Goal: Task Accomplishment & Management: Use online tool/utility

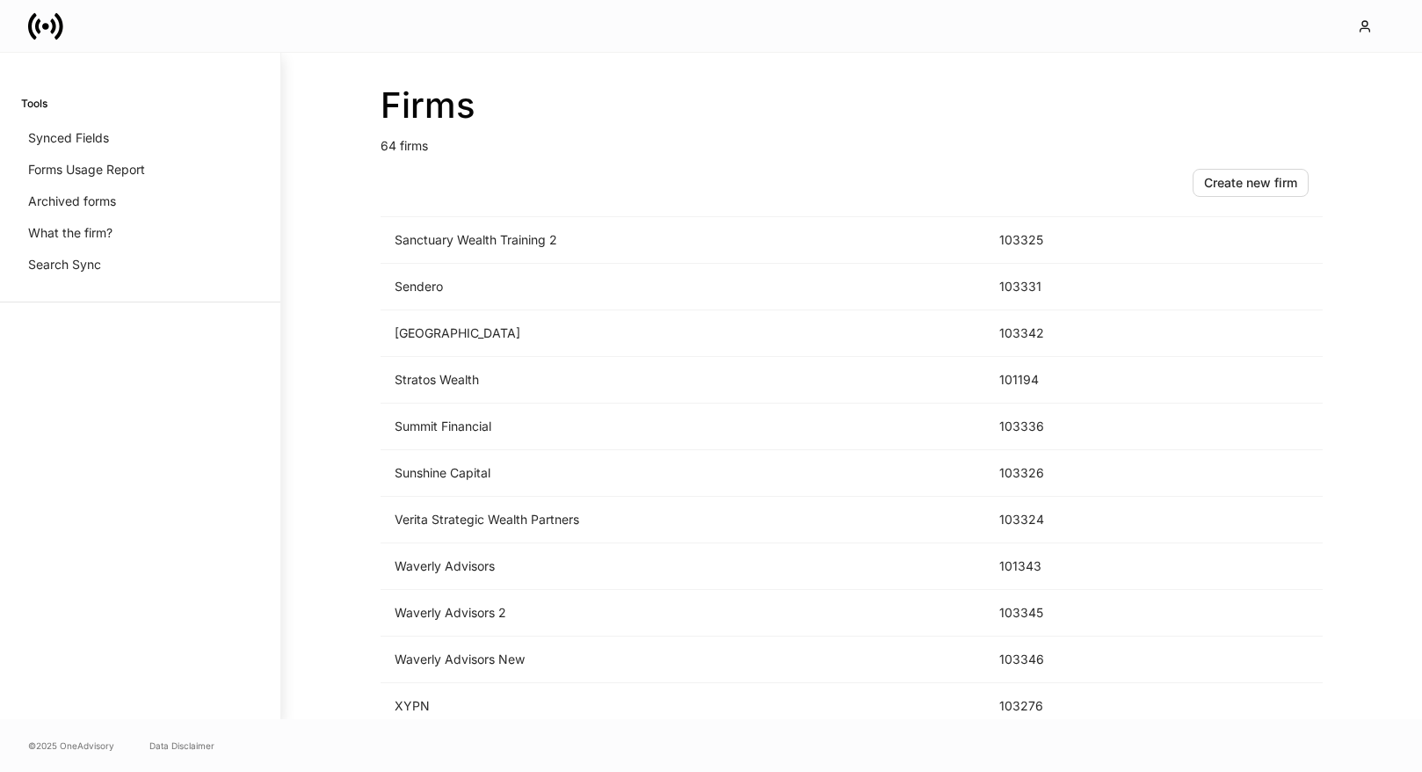
scroll to position [2553, 0]
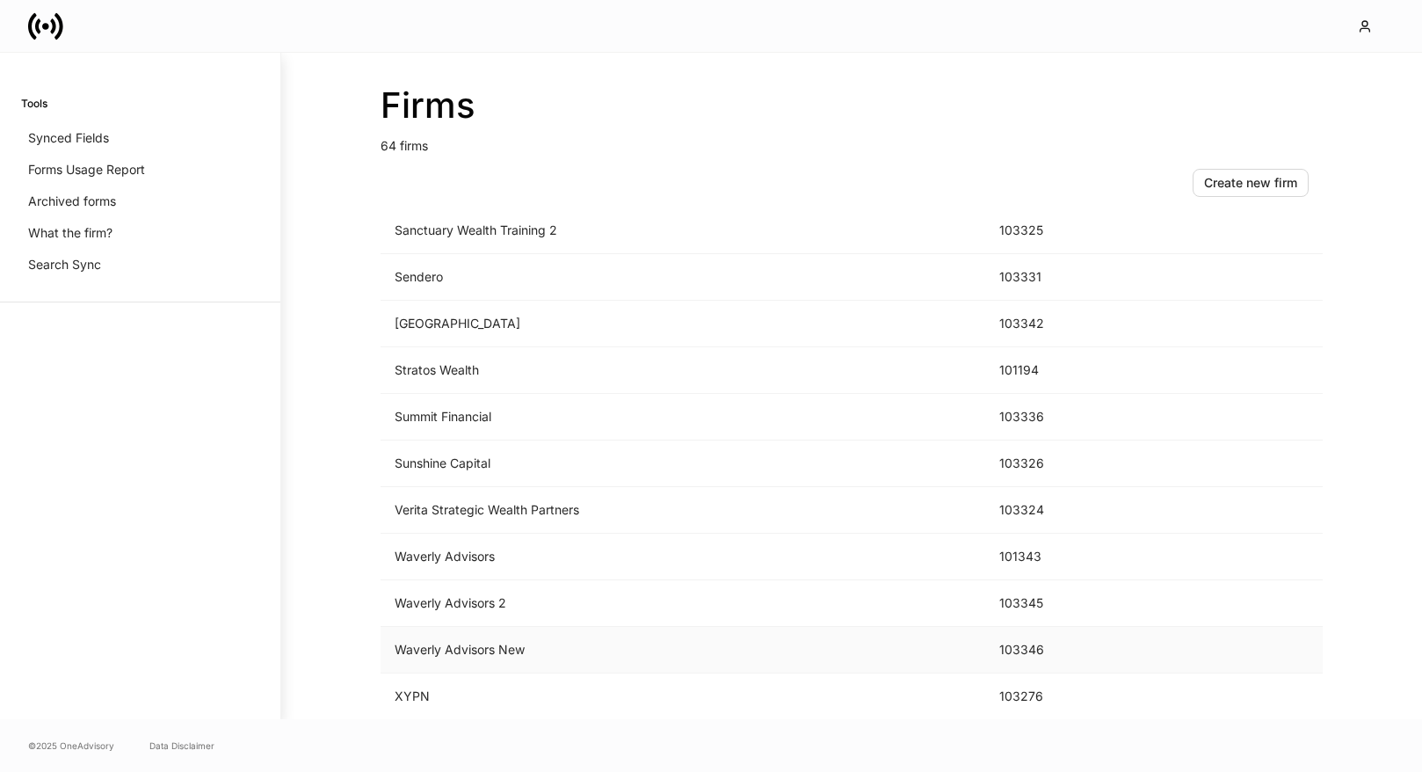
click at [612, 649] on td "Waverly Advisors New" at bounding box center [683, 650] width 605 height 47
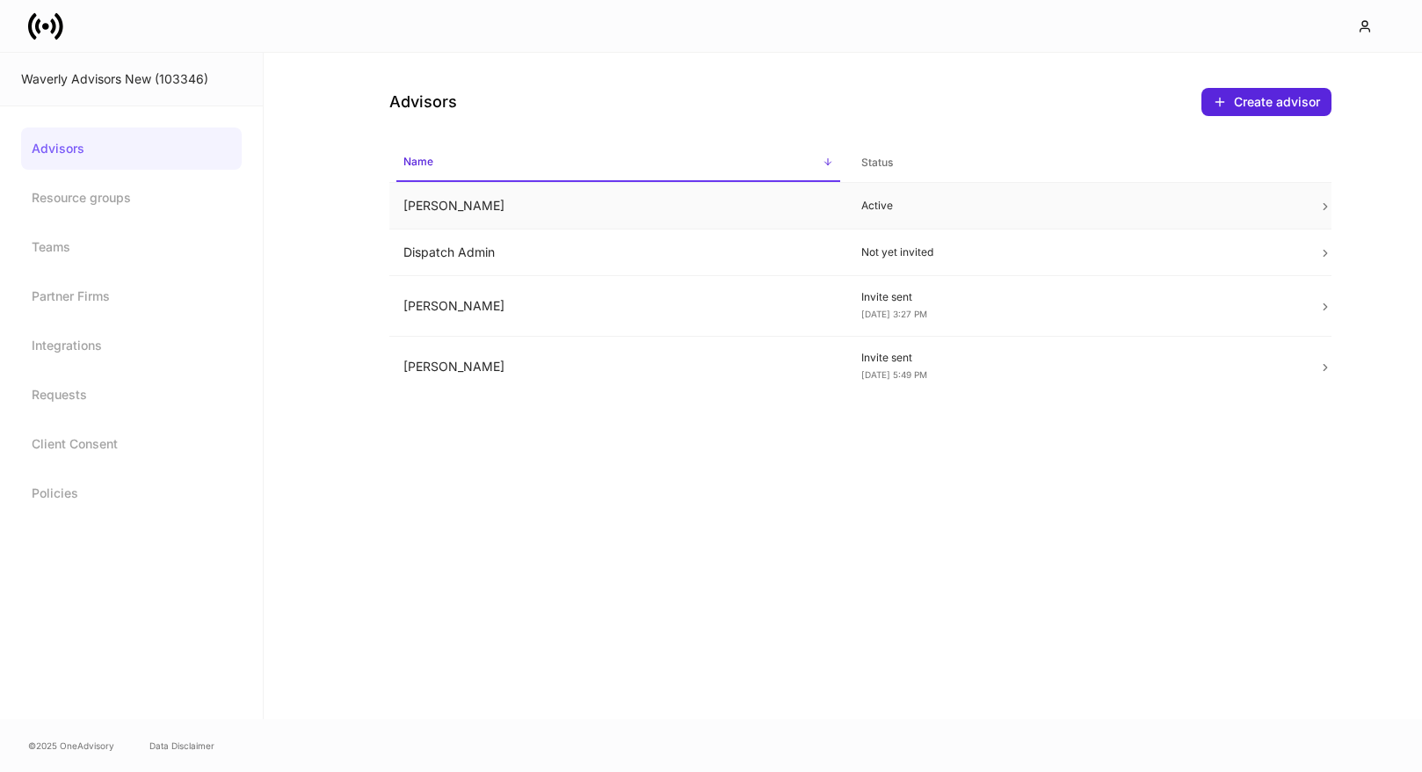
click at [748, 209] on td "[PERSON_NAME]" at bounding box center [618, 206] width 458 height 47
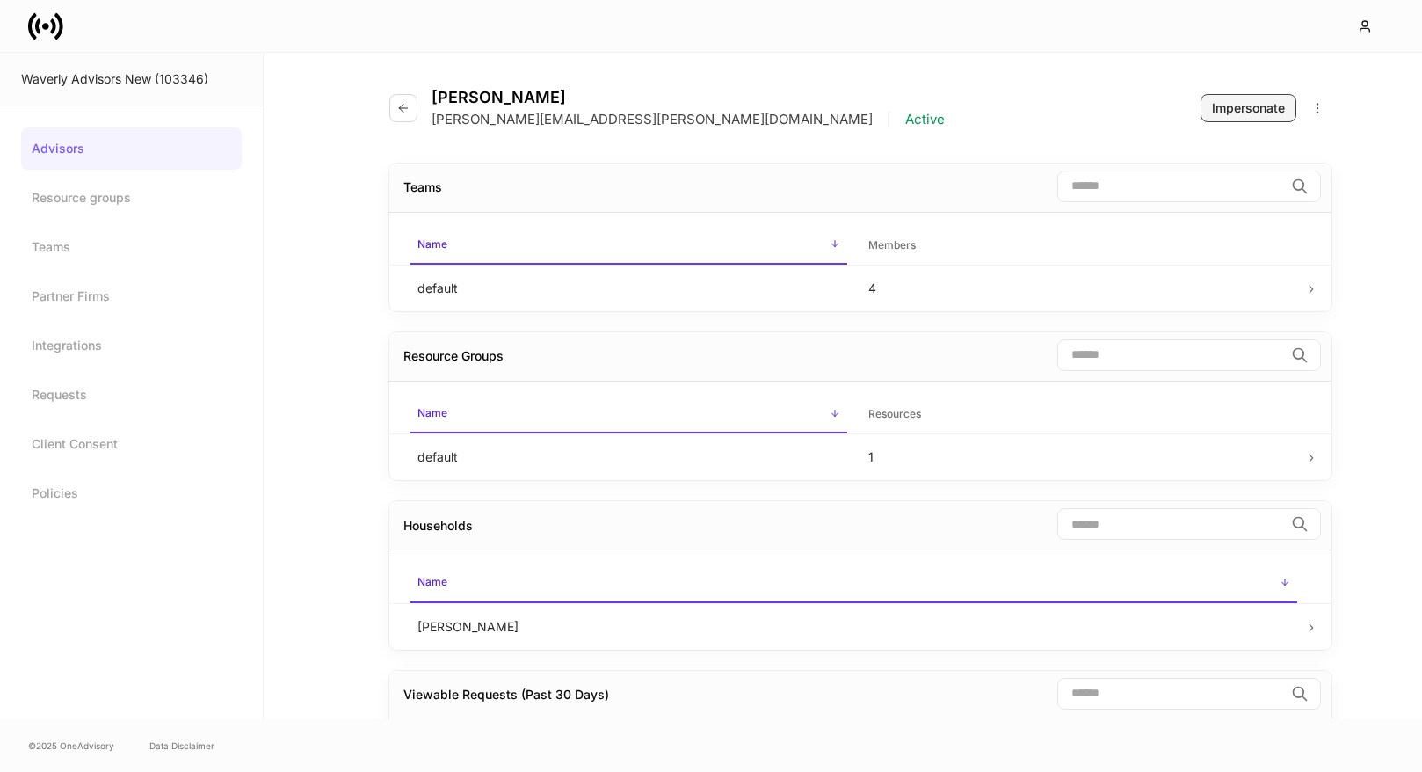
click at [1260, 112] on div "Impersonate" at bounding box center [1248, 108] width 73 height 18
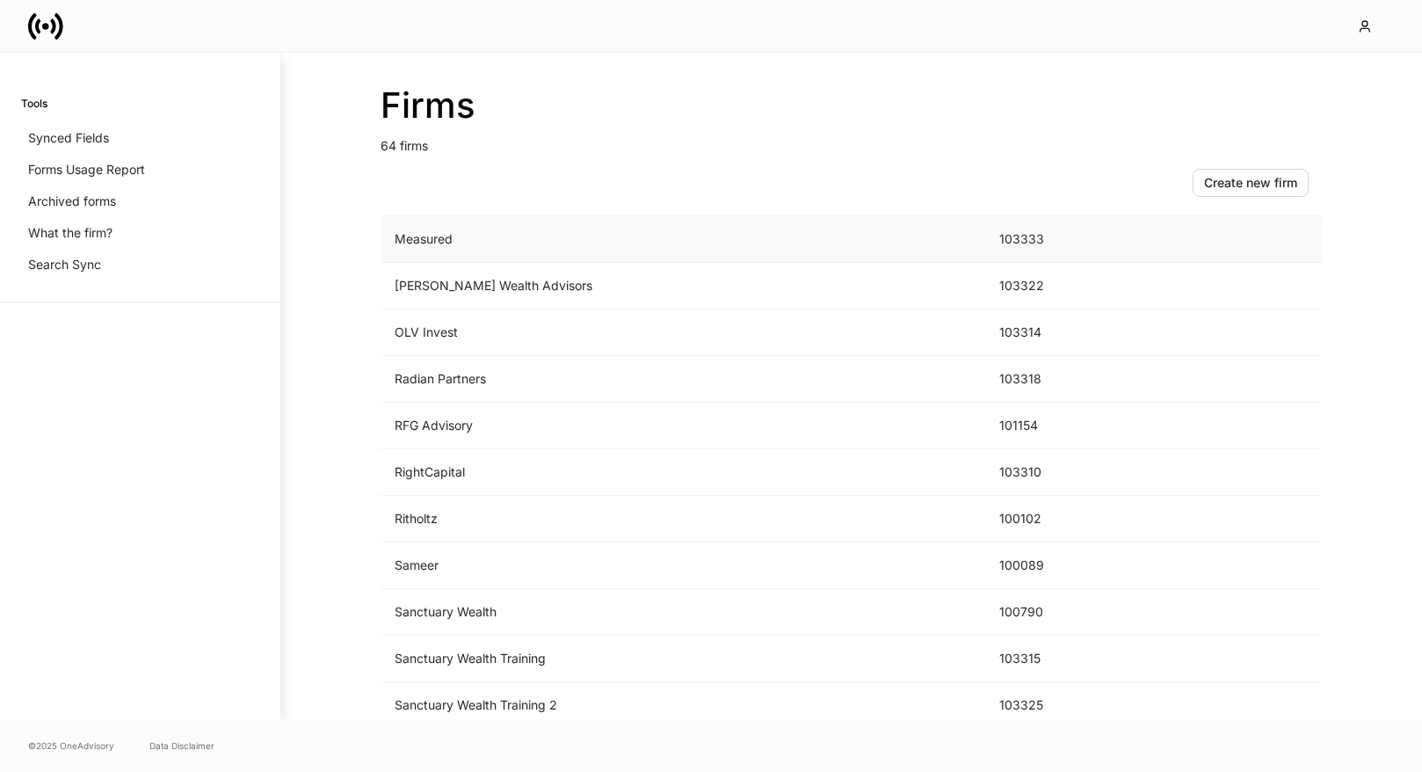
scroll to position [2553, 0]
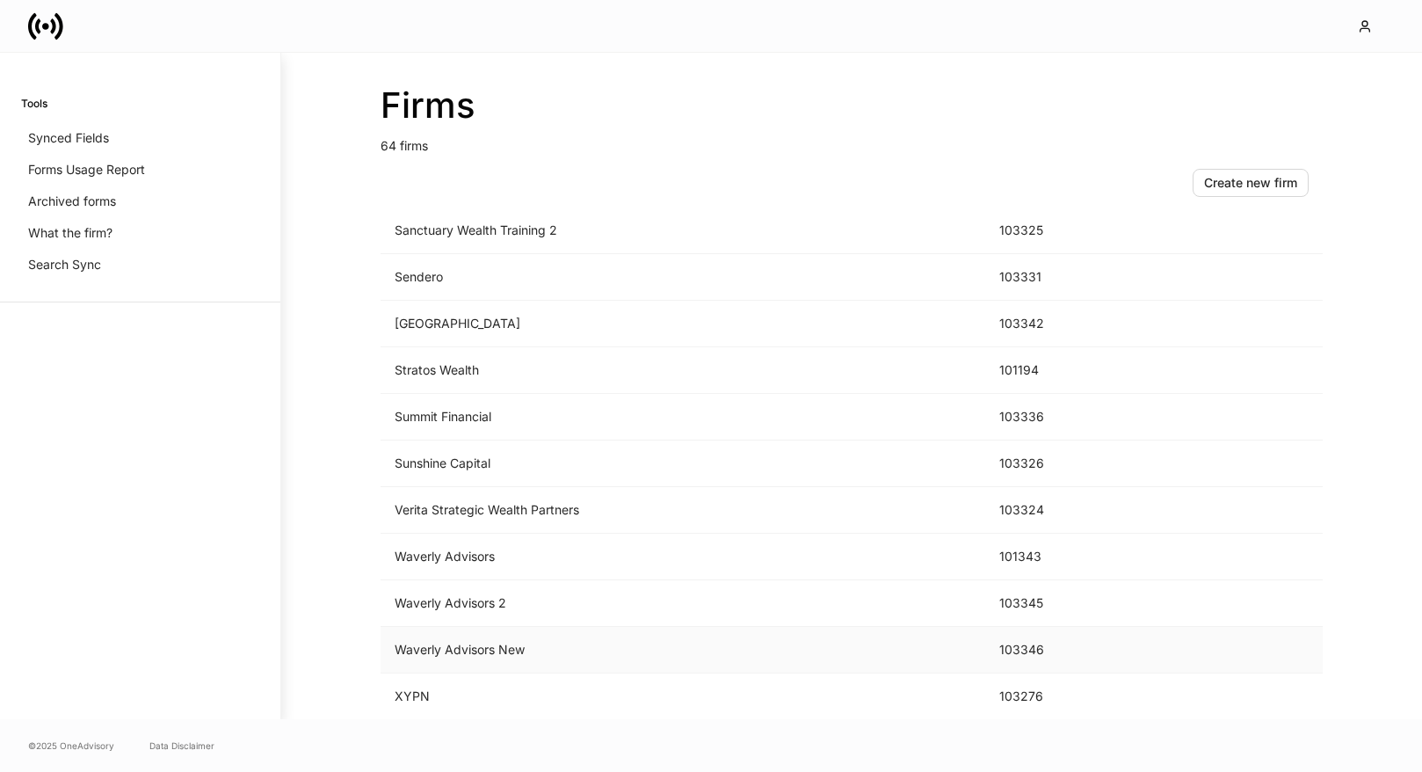
click at [609, 662] on td "Waverly Advisors New" at bounding box center [683, 650] width 605 height 47
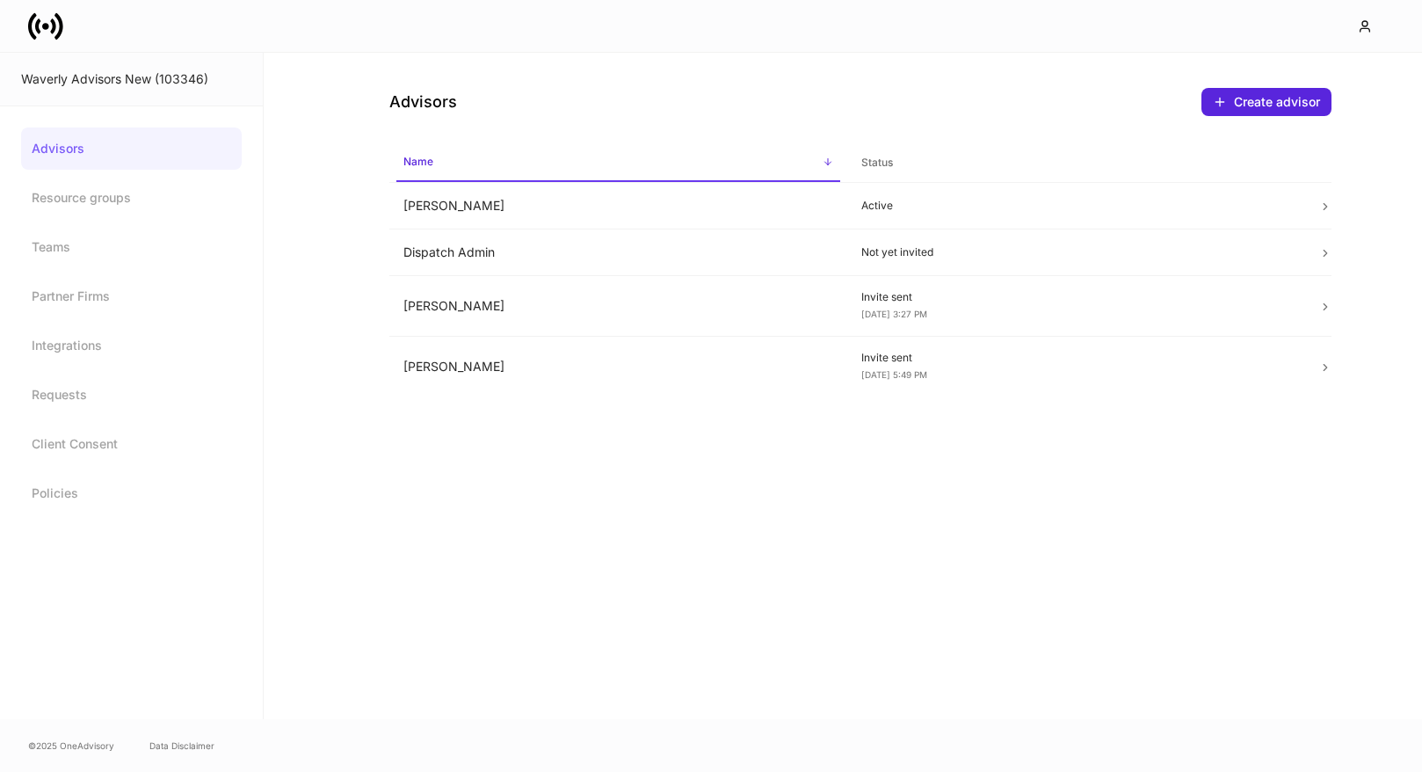
click at [1017, 182] on th "Status" at bounding box center [1076, 156] width 458 height 53
click at [1017, 207] on p "Active" at bounding box center [1076, 206] width 430 height 14
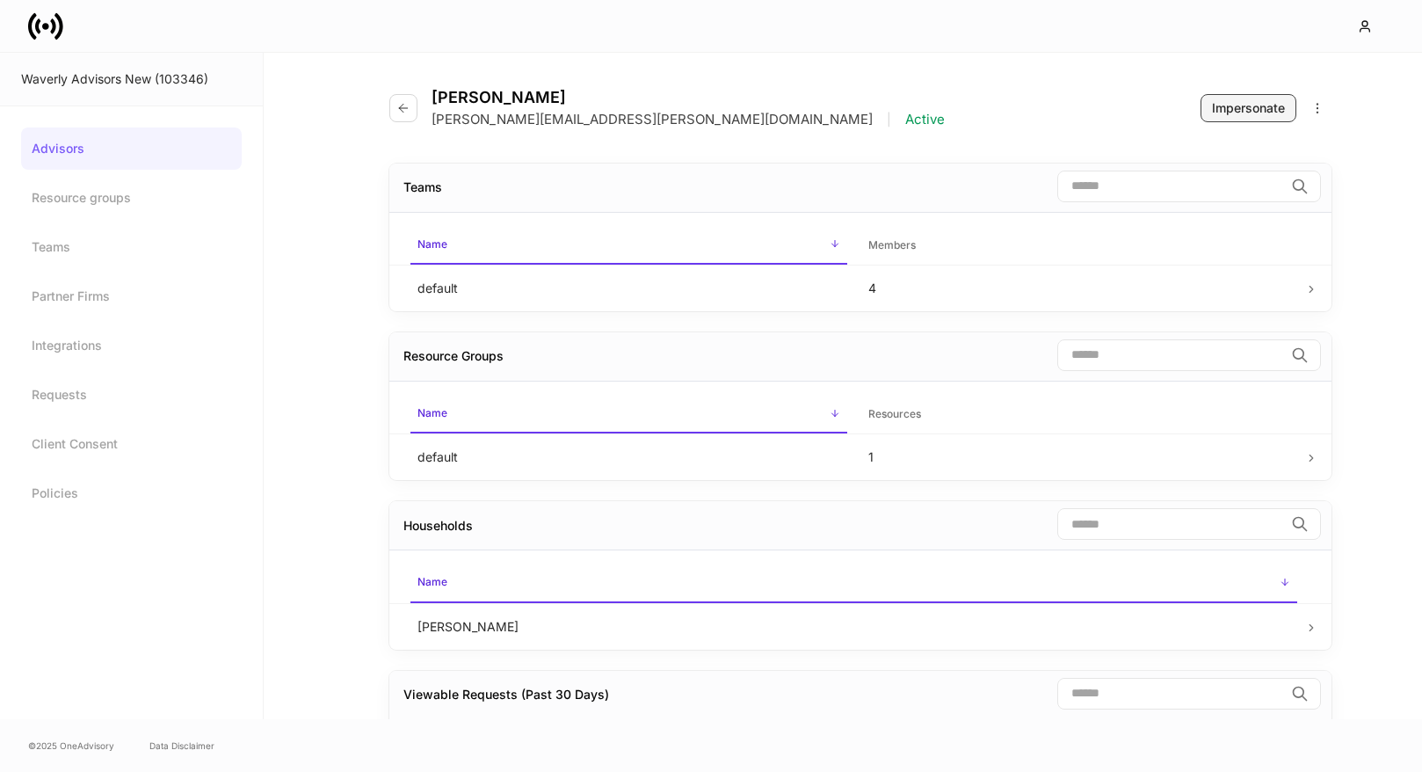
click at [1267, 106] on div "Impersonate" at bounding box center [1248, 108] width 73 height 18
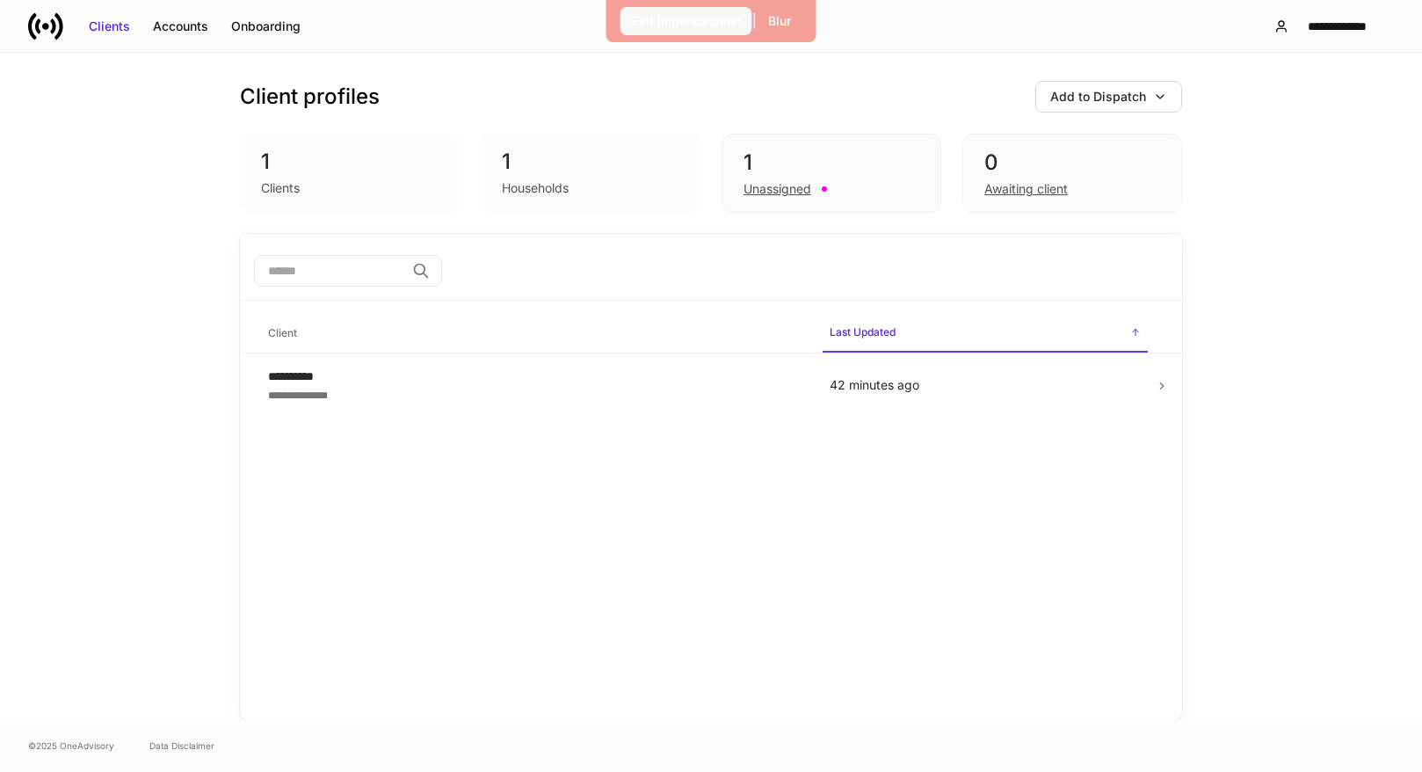
click at [671, 19] on div "Exit Impersonation" at bounding box center [686, 21] width 109 height 18
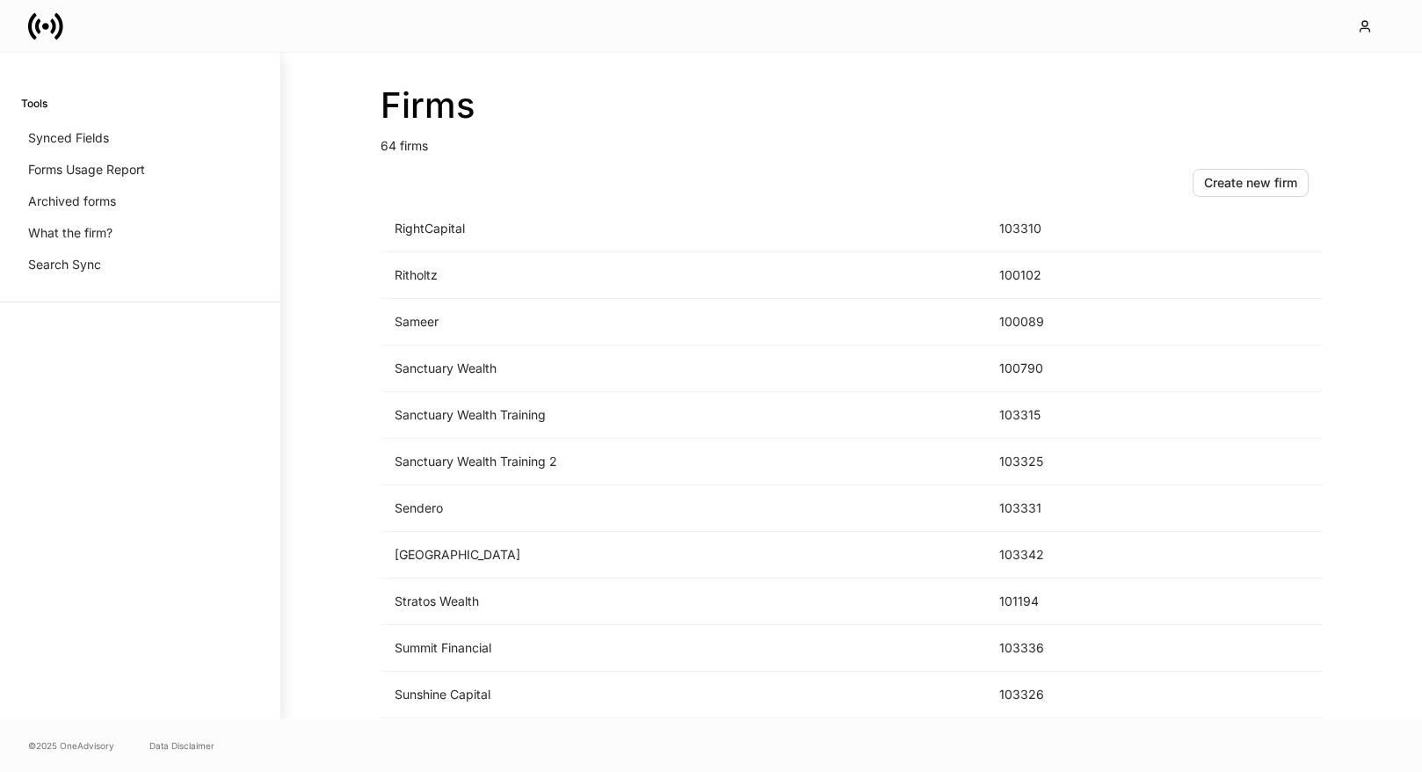
scroll to position [2553, 0]
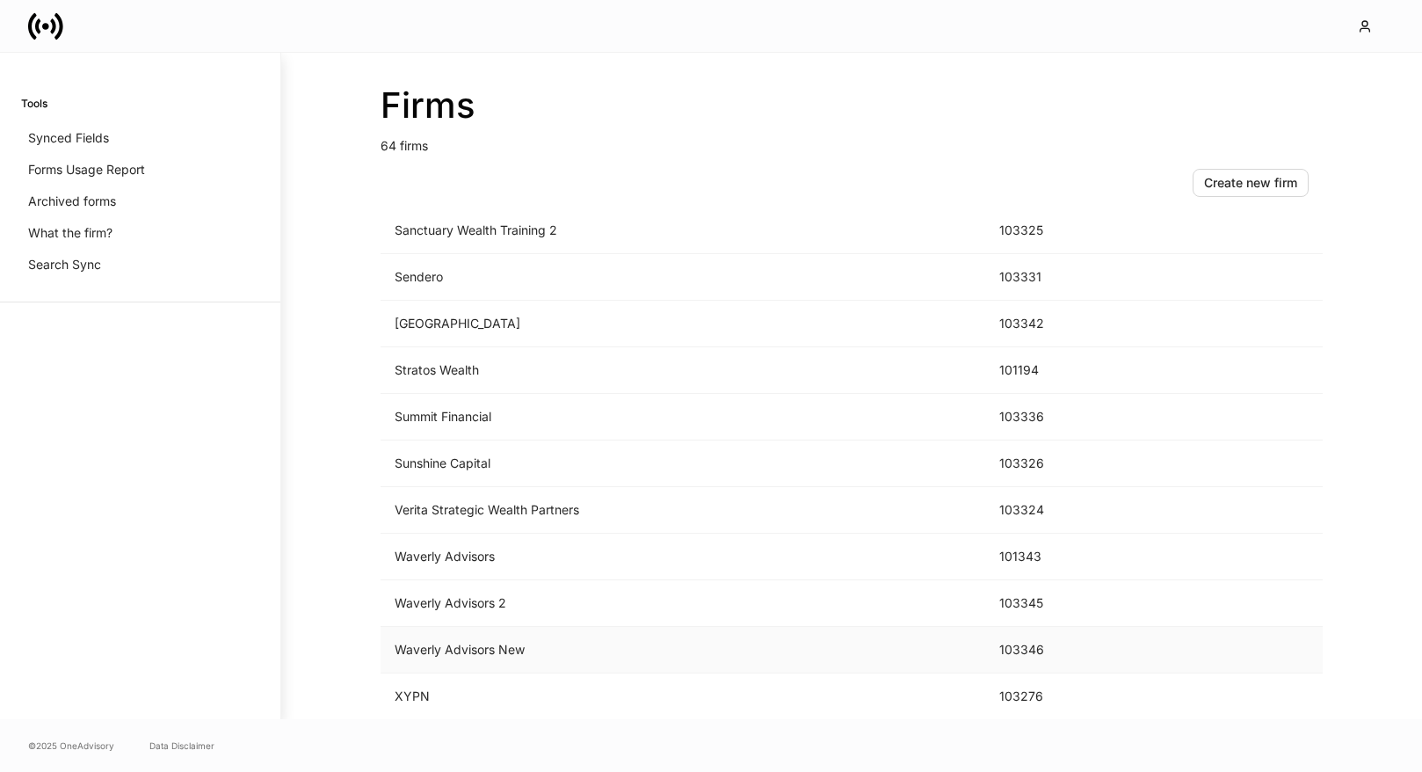
click at [685, 652] on td "Waverly Advisors New" at bounding box center [683, 650] width 605 height 47
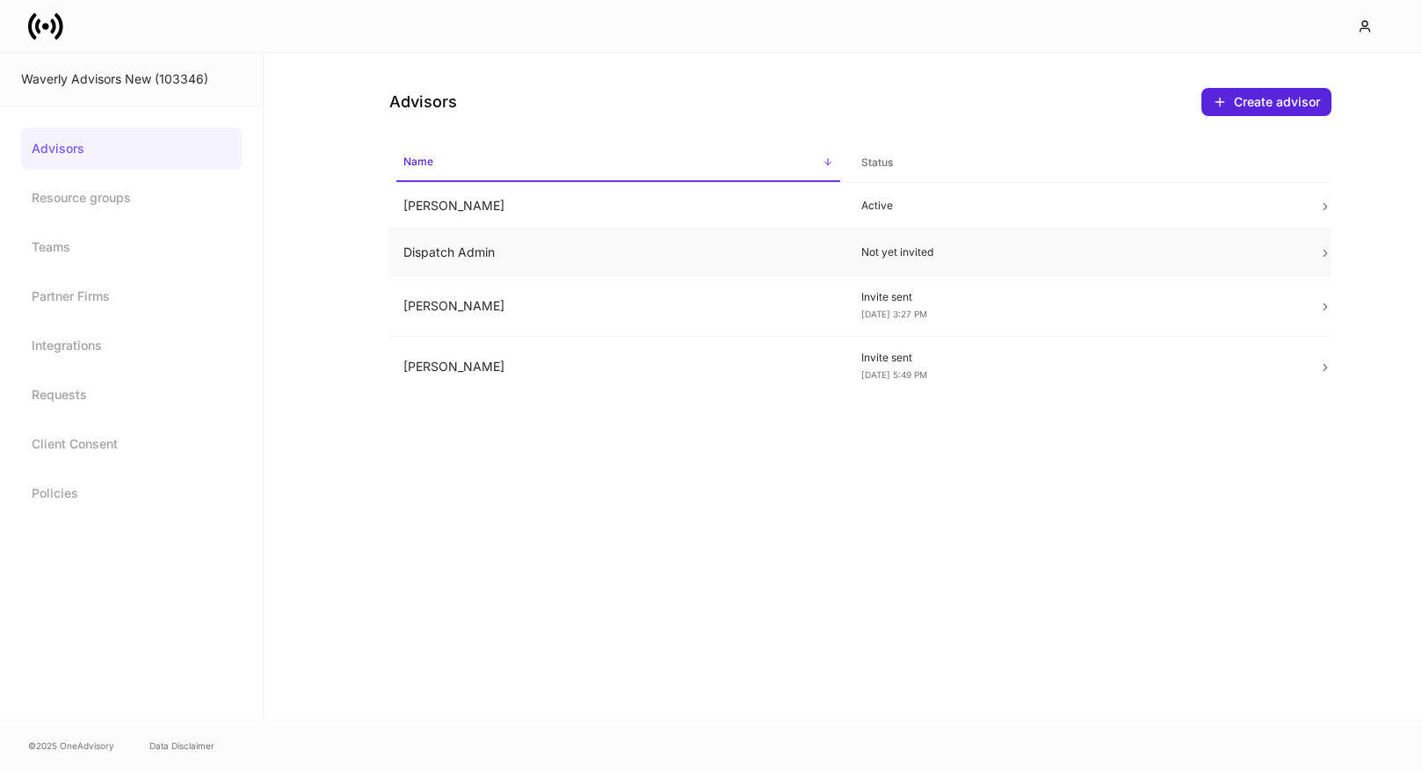
click at [860, 267] on td "Not yet invited" at bounding box center [1076, 252] width 458 height 47
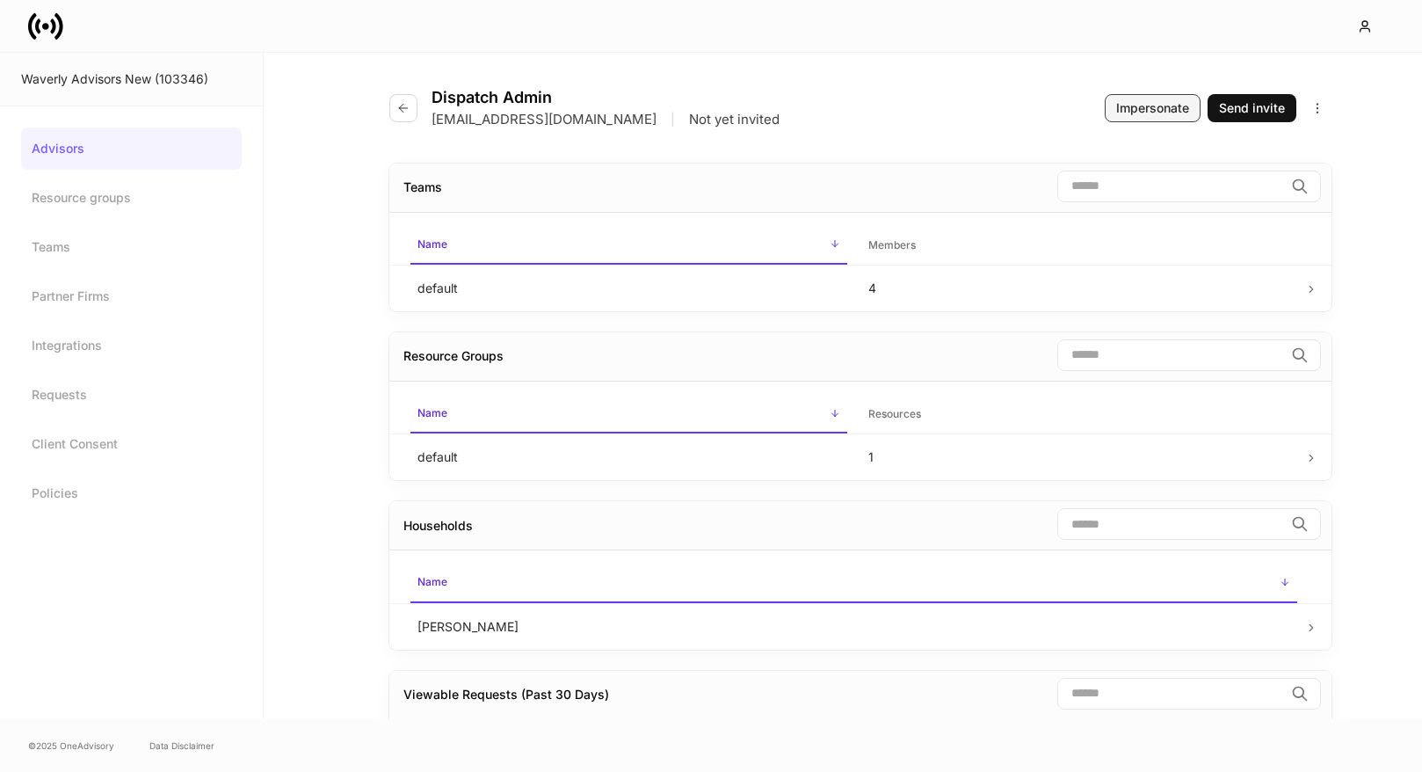
click at [1124, 106] on div "Impersonate" at bounding box center [1152, 108] width 73 height 18
